Goal: Feedback & Contribution: Submit feedback/report problem

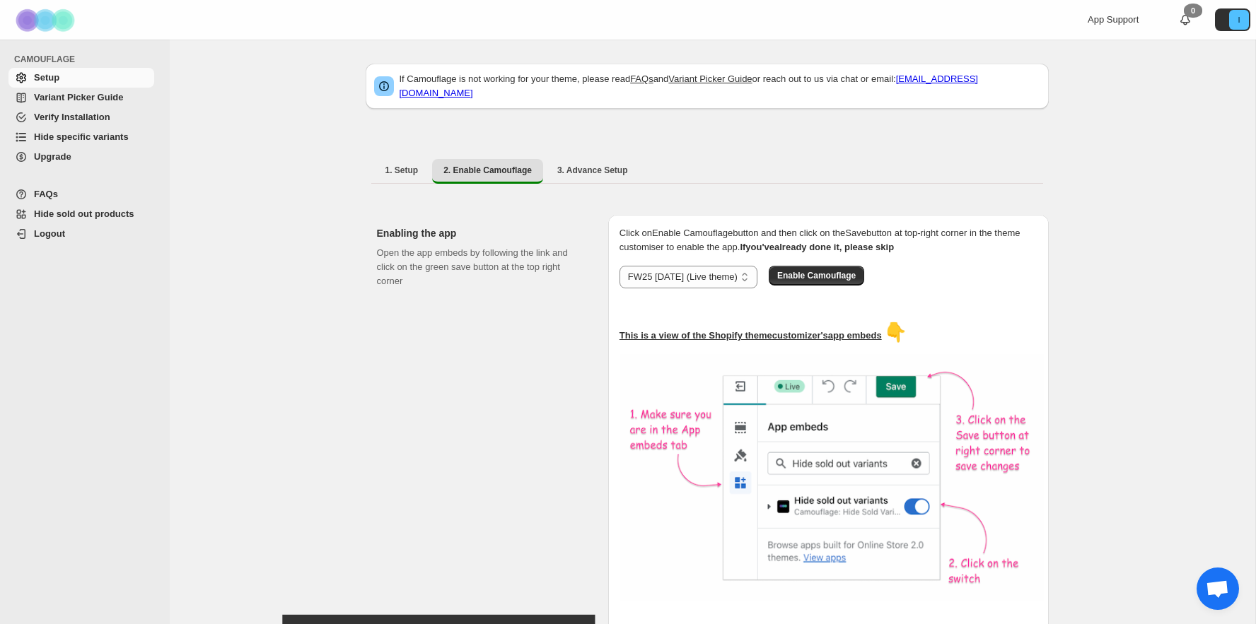
select select "**********"
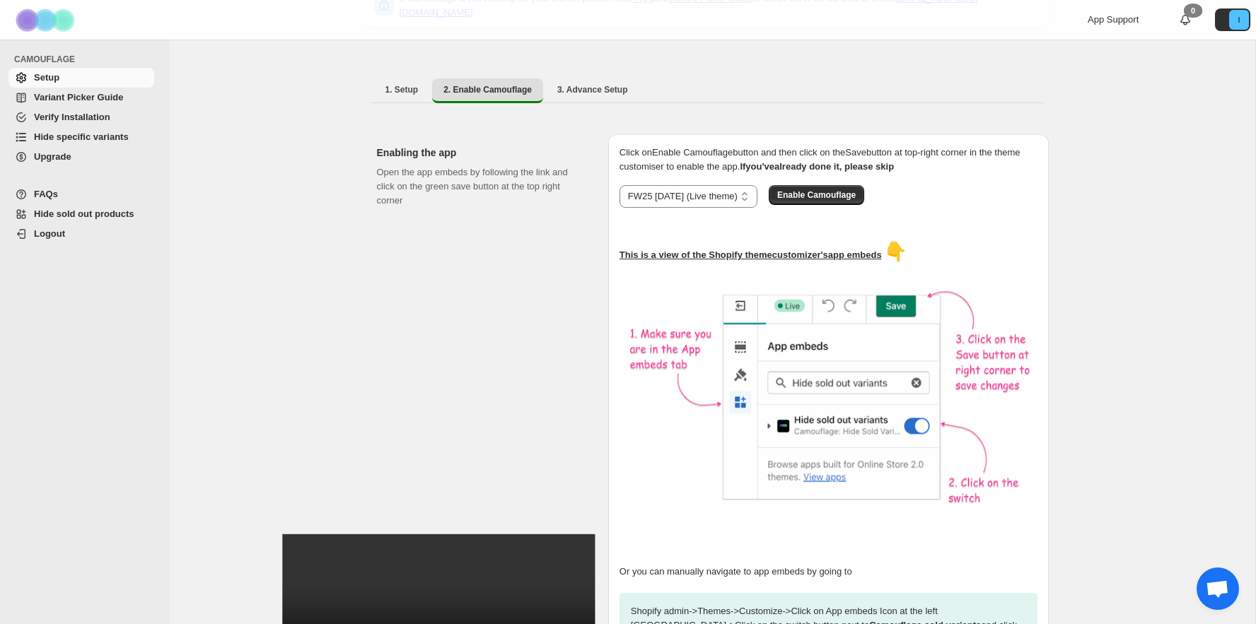
click at [84, 100] on span "Variant Picker Guide" at bounding box center [78, 97] width 89 height 11
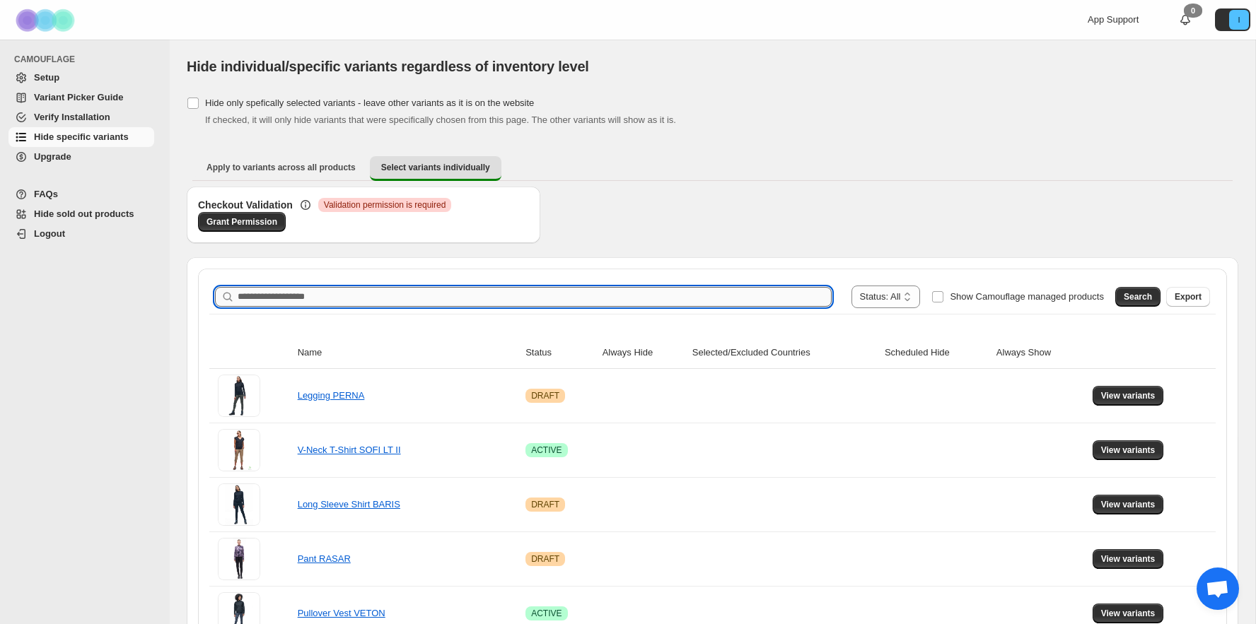
click at [364, 298] on input "Search product name" at bounding box center [535, 297] width 594 height 20
type input "*****"
click at [1136, 297] on span "Search" at bounding box center [1138, 296] width 28 height 11
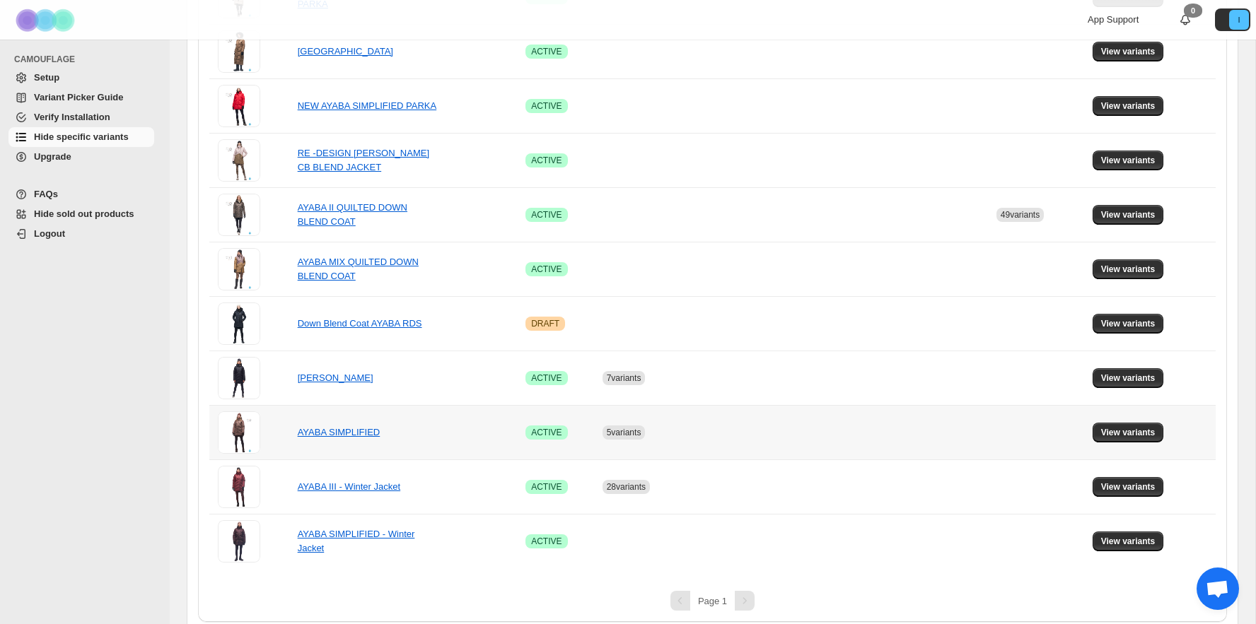
scroll to position [626, 0]
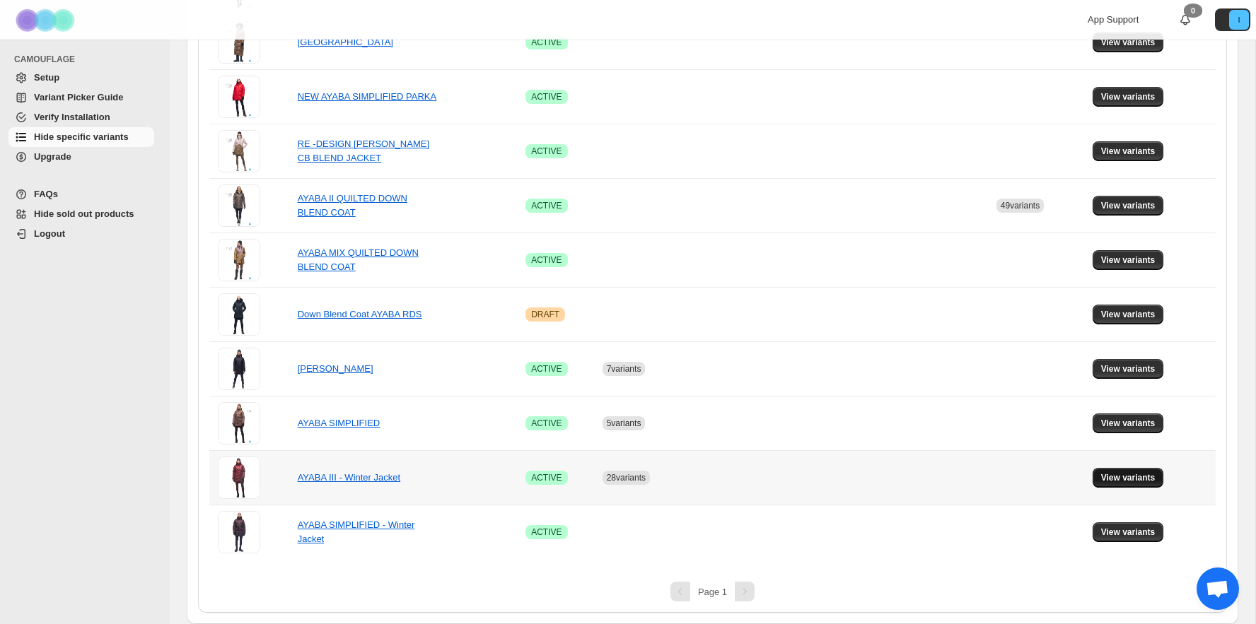
click at [1118, 473] on span "View variants" at bounding box center [1128, 477] width 54 height 11
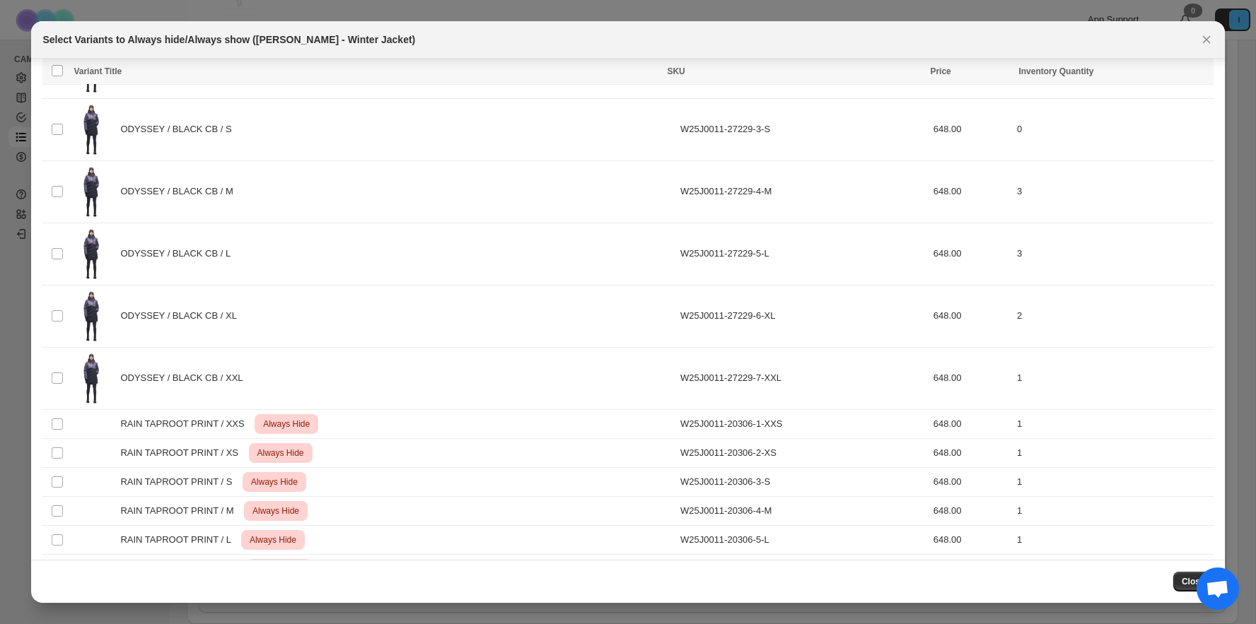
scroll to position [4307, 0]
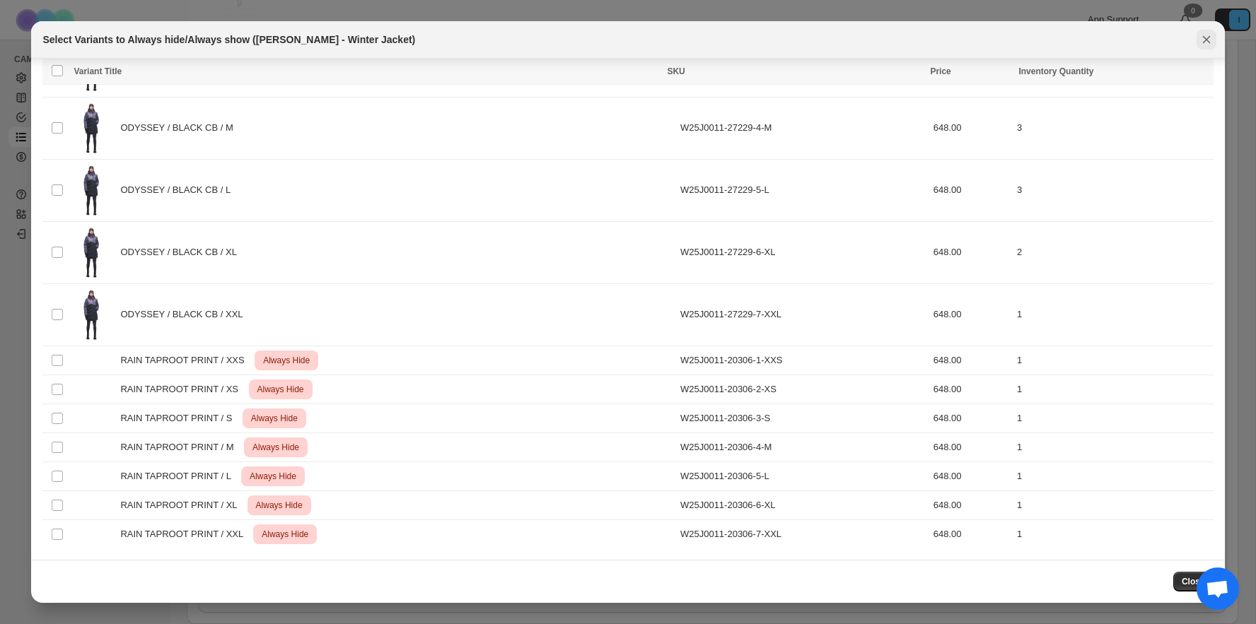
click at [1202, 36] on icon "Close" at bounding box center [1206, 40] width 14 height 14
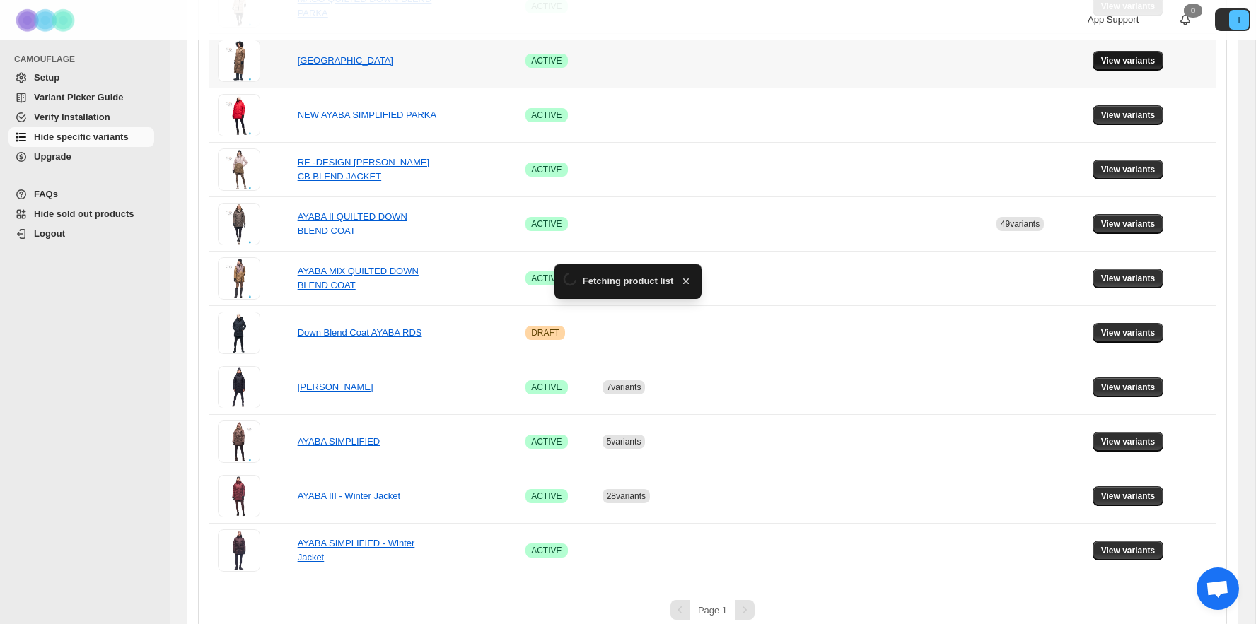
scroll to position [626, 0]
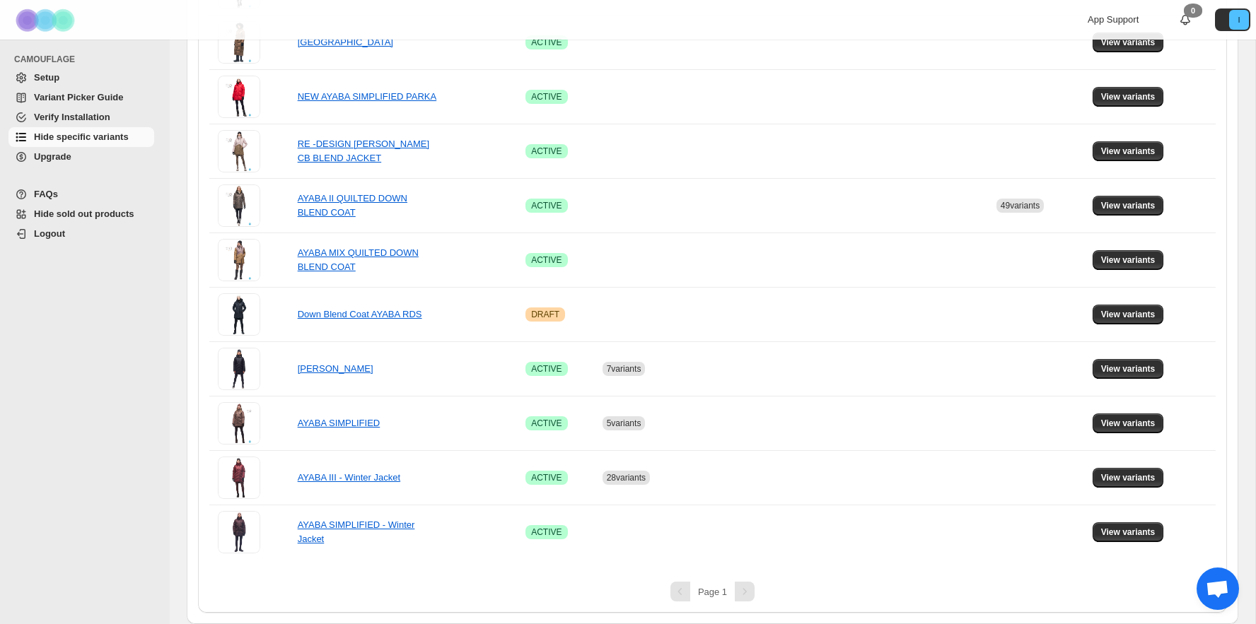
click at [1101, 22] on span "App Support" at bounding box center [1113, 19] width 51 height 11
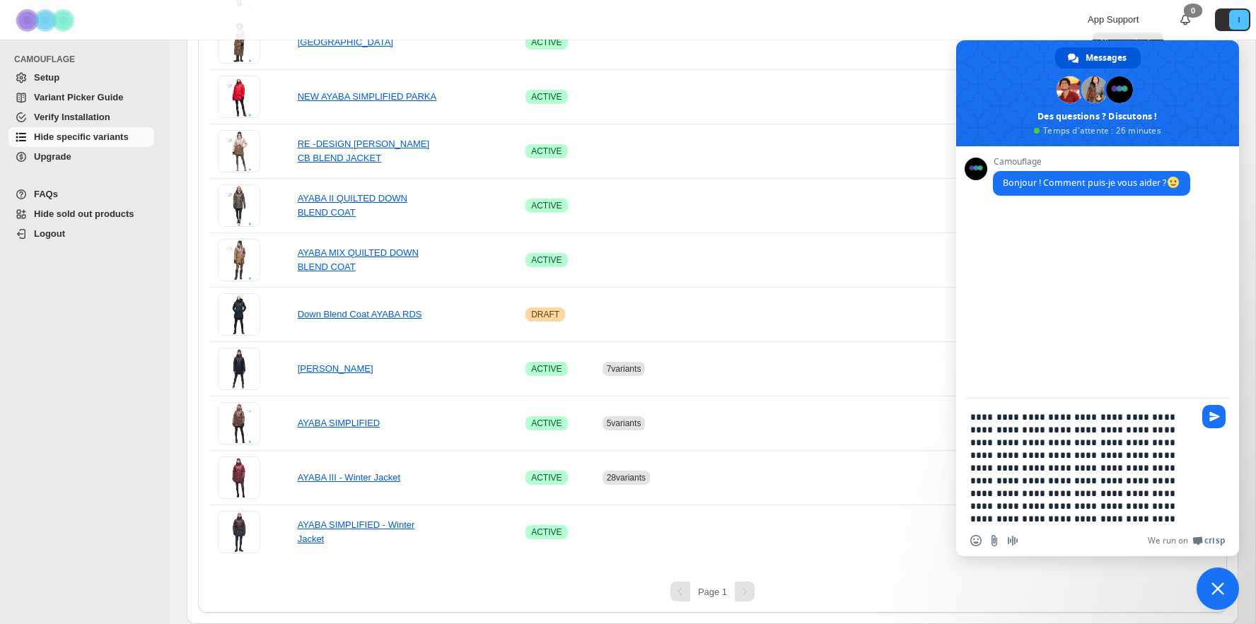
type textarea "**********"
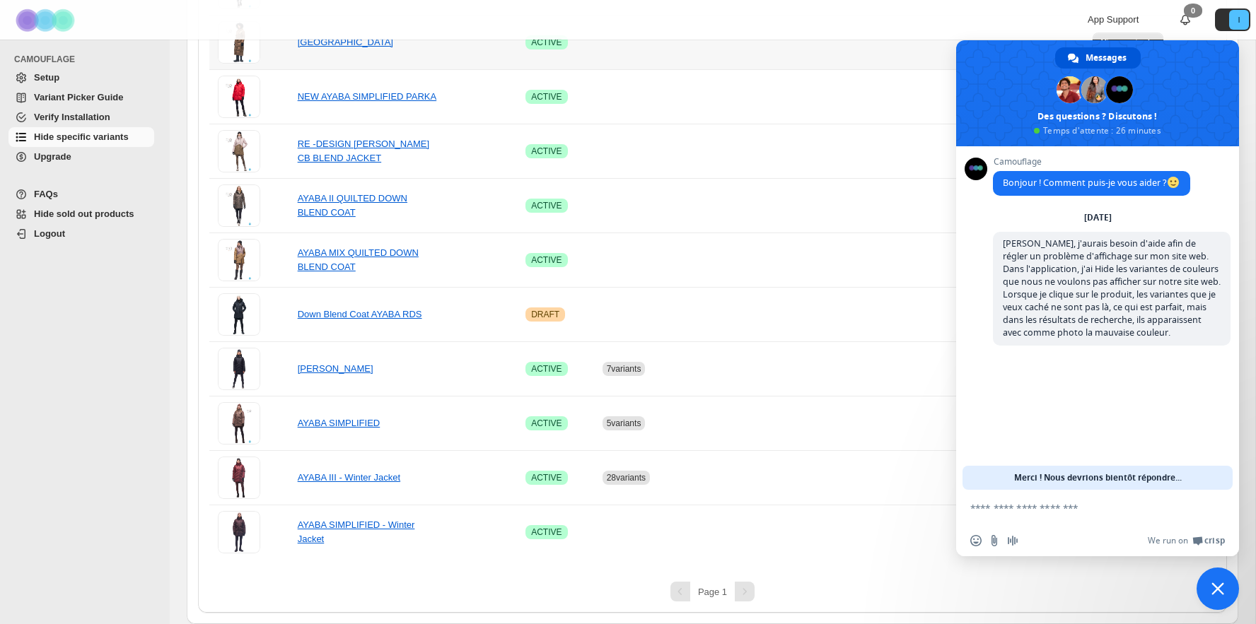
drag, startPoint x: 1158, startPoint y: 64, endPoint x: 917, endPoint y: 65, distance: 240.5
click at [1020, 26] on div "App Support 0 I" at bounding box center [1027, 20] width 458 height 40
click at [1103, 60] on span "Messages" at bounding box center [1106, 57] width 41 height 21
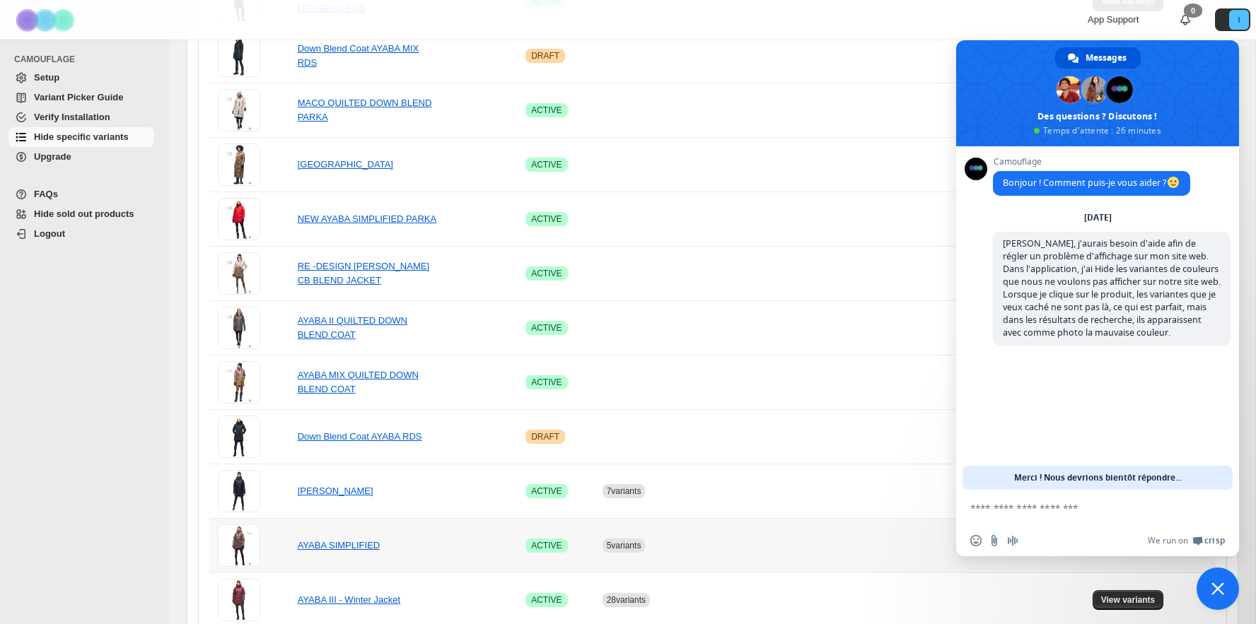
scroll to position [503, 0]
click at [1122, 598] on span "View variants" at bounding box center [1128, 600] width 54 height 11
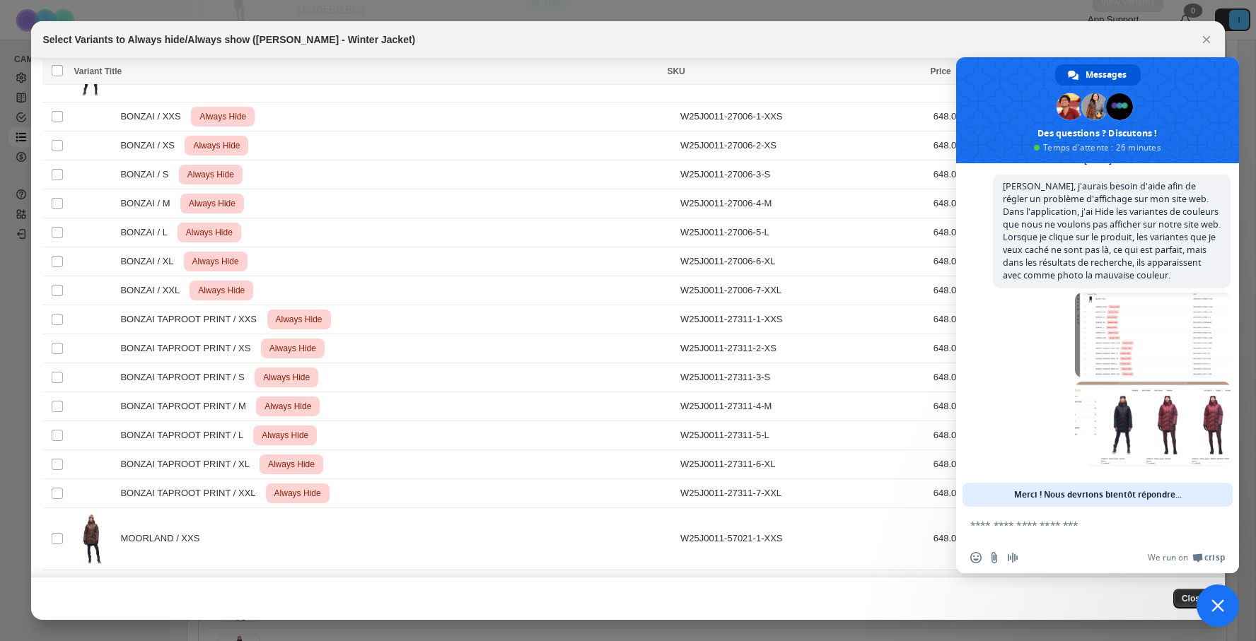
scroll to position [77, 0]
click at [1029, 523] on textarea "Entrez votre message..." at bounding box center [1081, 525] width 223 height 13
click at [999, 530] on textarea "Entrez votre message..." at bounding box center [1081, 525] width 223 height 13
click at [1011, 524] on textarea "Entrez votre message..." at bounding box center [1081, 525] width 223 height 13
click at [1025, 533] on form at bounding box center [1081, 526] width 223 height 38
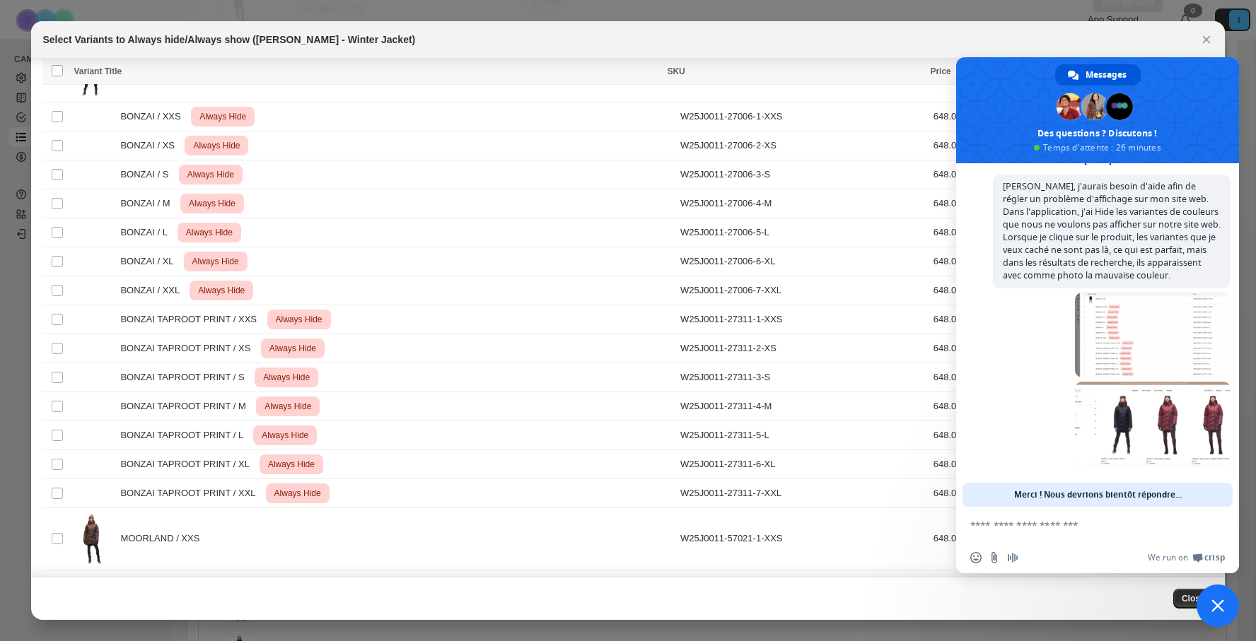
click at [1036, 530] on textarea "Entrez votre message..." at bounding box center [1081, 525] width 223 height 13
click at [1102, 525] on textarea "Entrez votre message..." at bounding box center [1081, 525] width 223 height 13
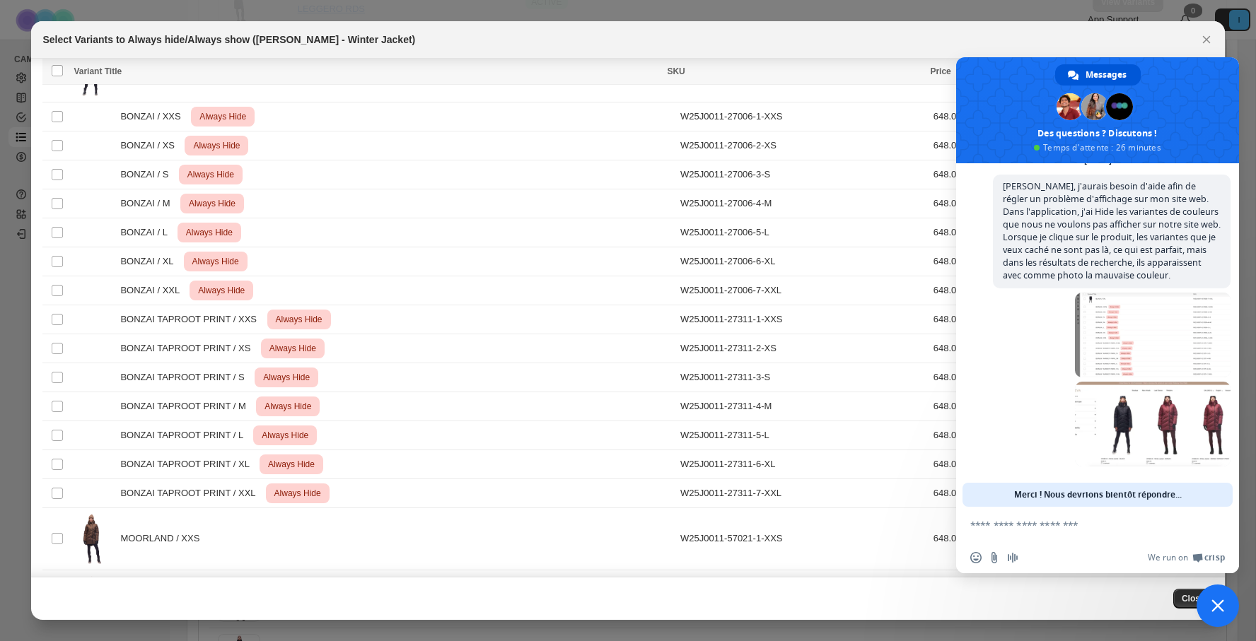
click at [1003, 530] on textarea "Entrez votre message..." at bounding box center [1081, 525] width 223 height 13
click at [994, 524] on textarea "Entrez votre message..." at bounding box center [1081, 525] width 223 height 13
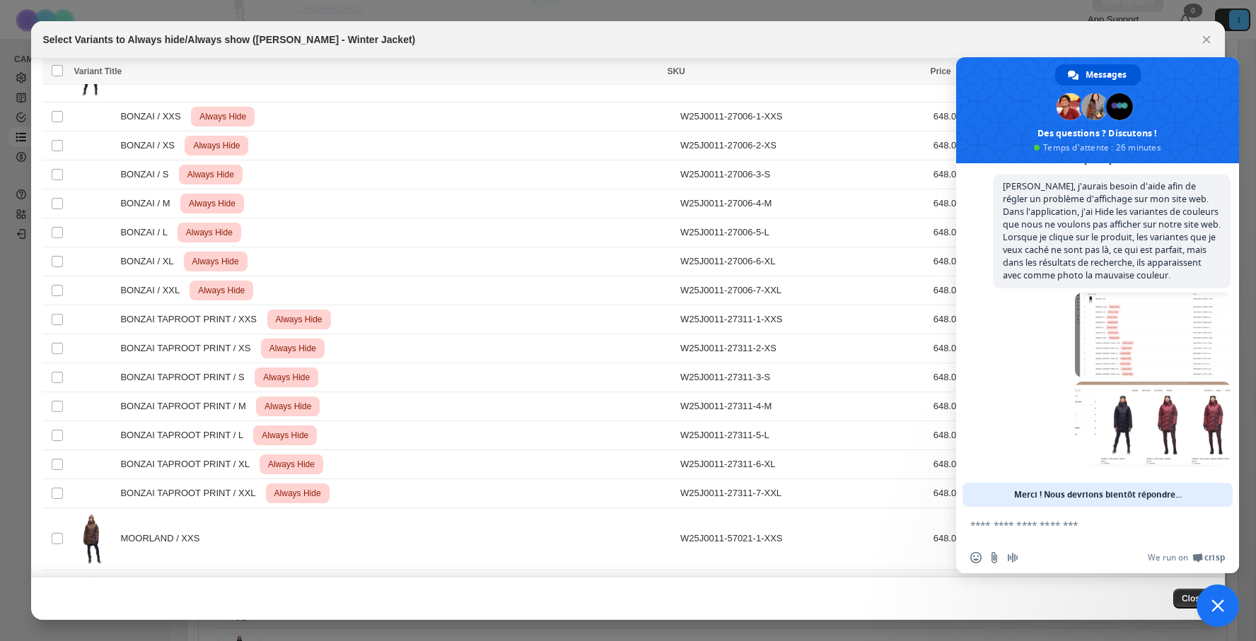
click at [994, 524] on textarea "Entrez votre message..." at bounding box center [1081, 525] width 223 height 13
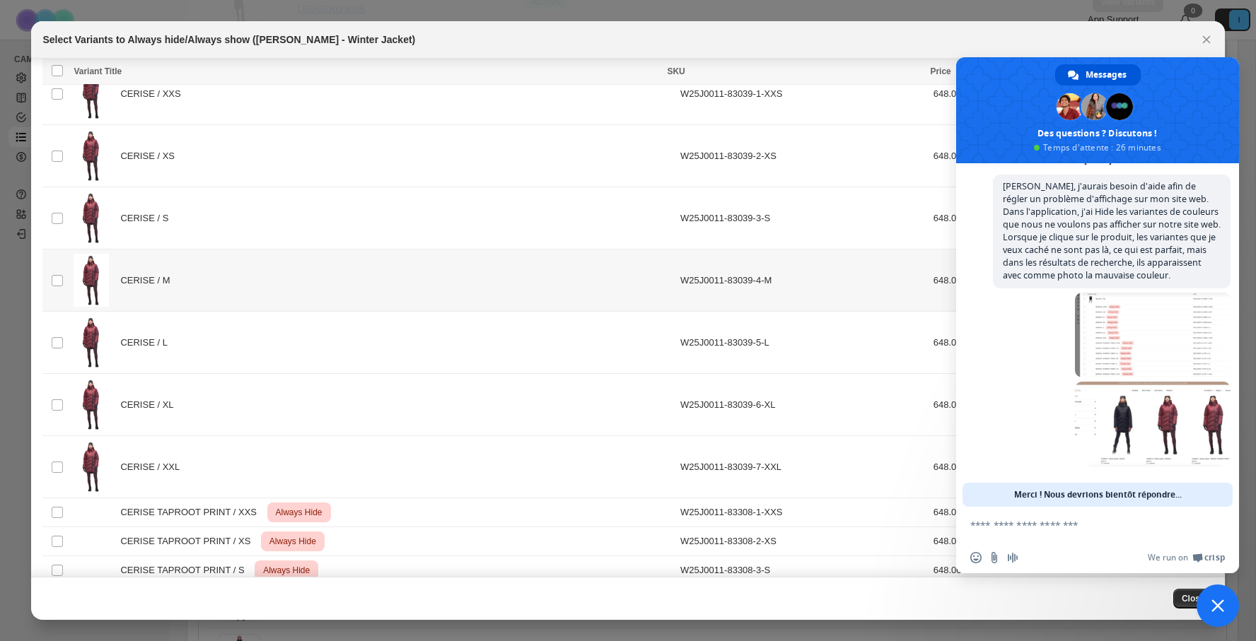
scroll to position [1793, 0]
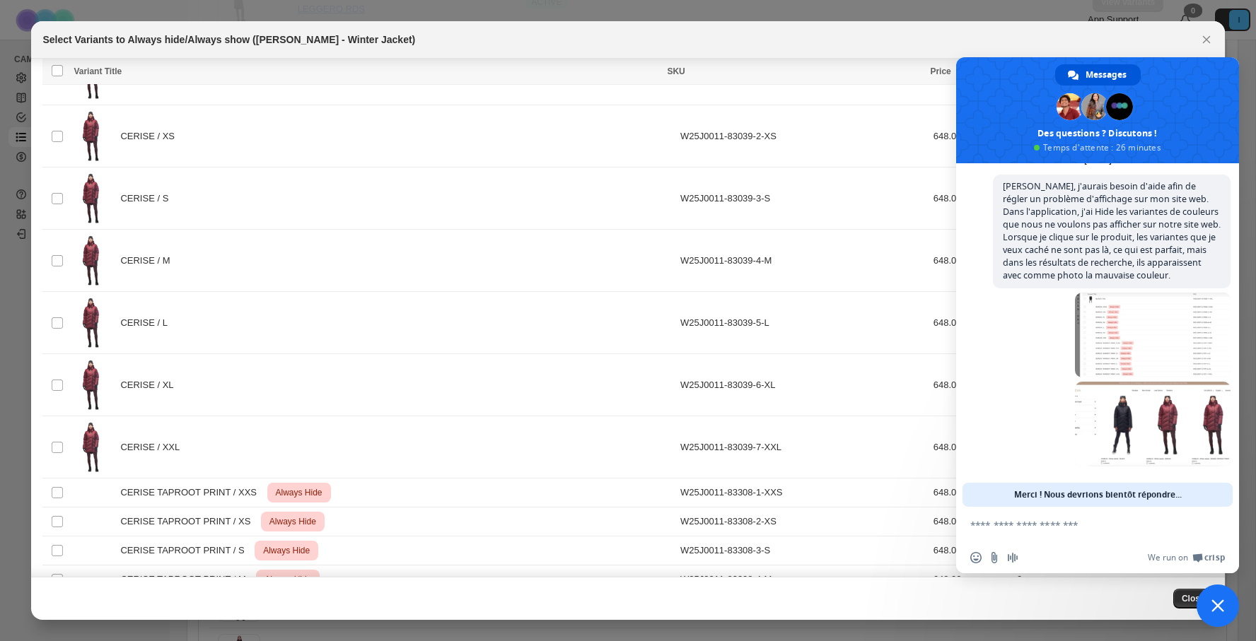
click at [1009, 524] on textarea "Entrez votre message..." at bounding box center [1081, 525] width 223 height 13
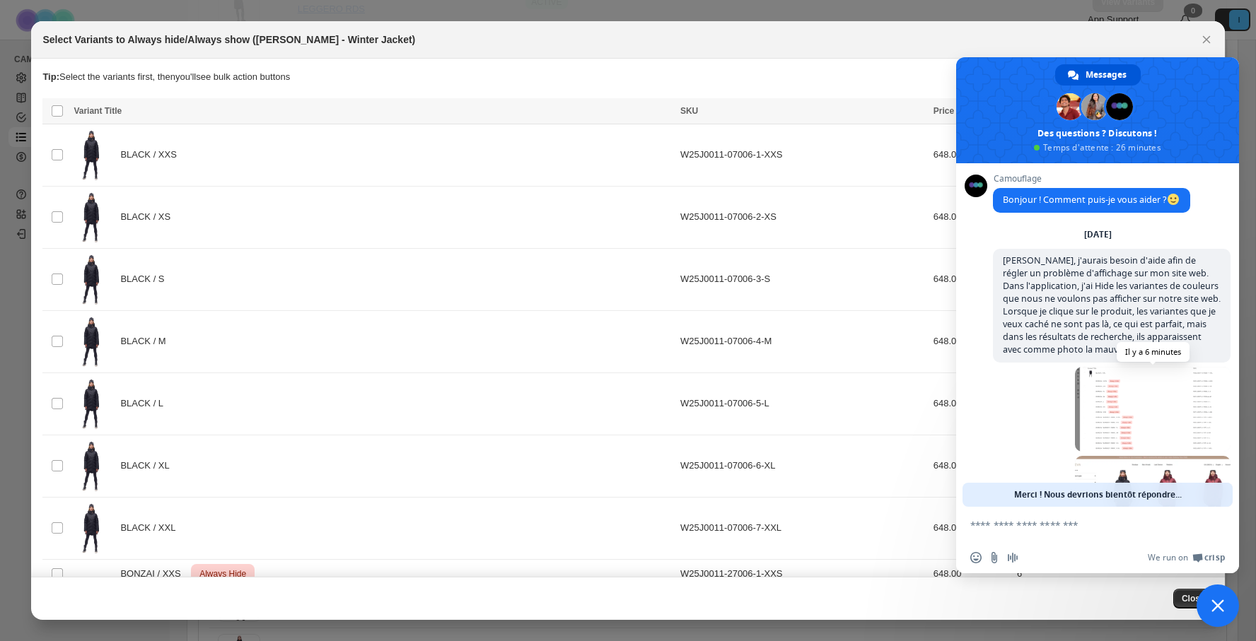
scroll to position [77, 0]
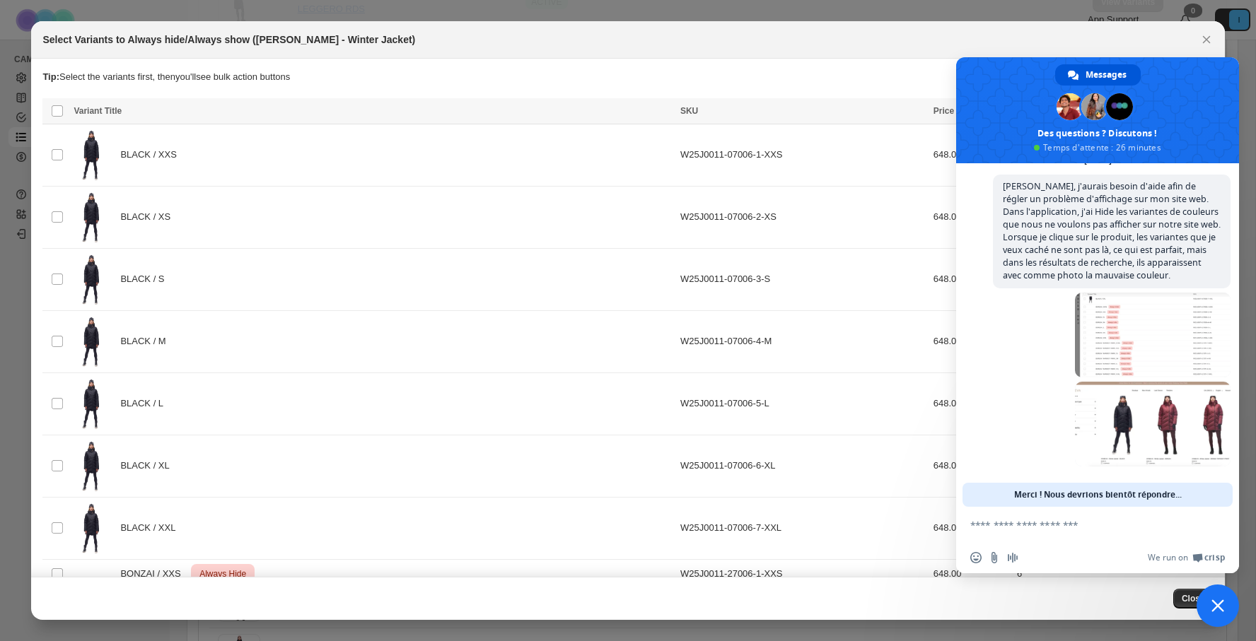
click at [1139, 144] on span at bounding box center [1097, 110] width 283 height 106
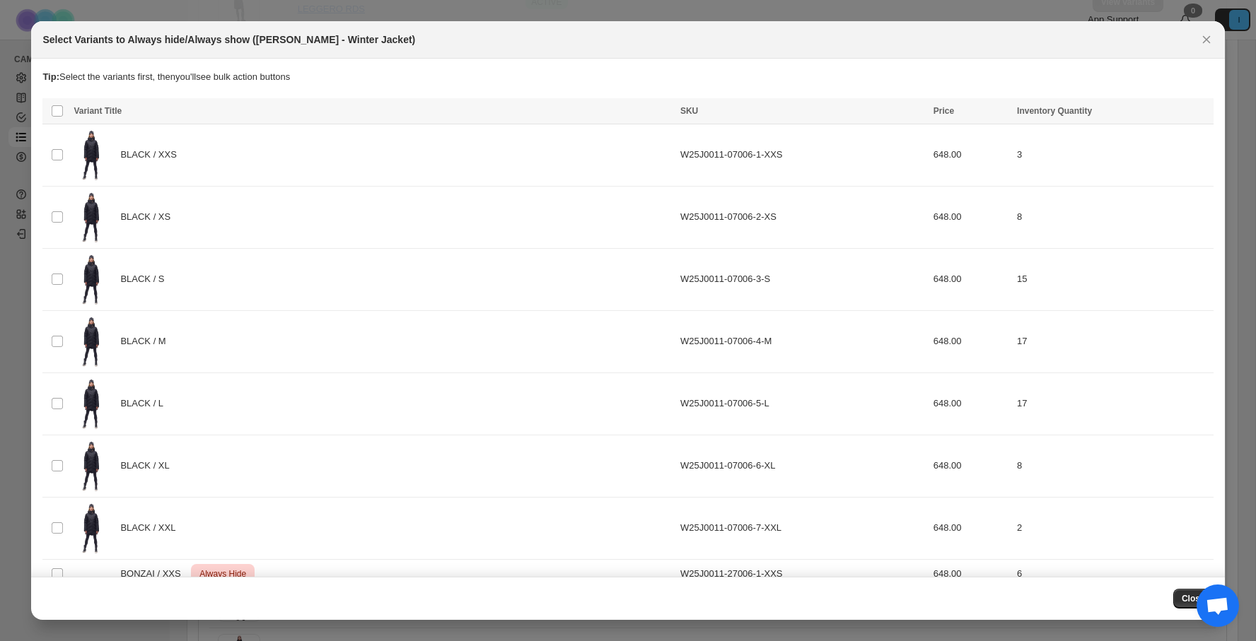
click at [1211, 606] on span "Ouvrir le chat" at bounding box center [1217, 608] width 23 height 20
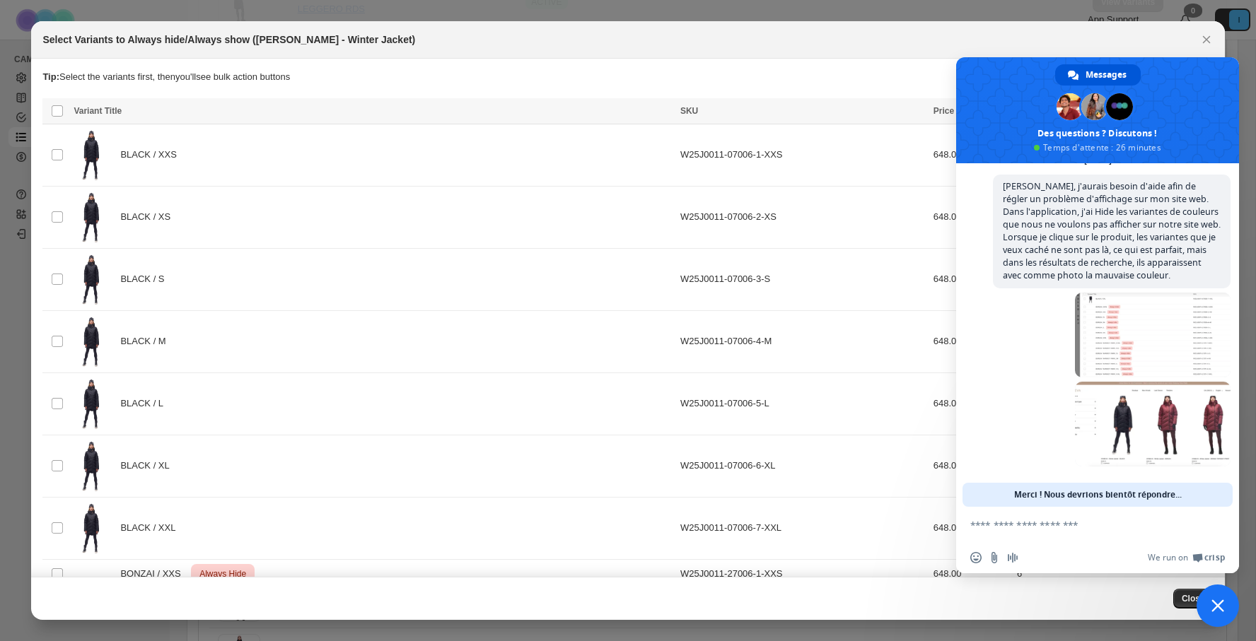
click at [1012, 536] on form at bounding box center [1081, 526] width 223 height 38
click at [1025, 533] on form at bounding box center [1081, 526] width 223 height 38
click at [1047, 525] on textarea "Entrez votre message..." at bounding box center [1081, 525] width 223 height 13
